Goal: Information Seeking & Learning: Learn about a topic

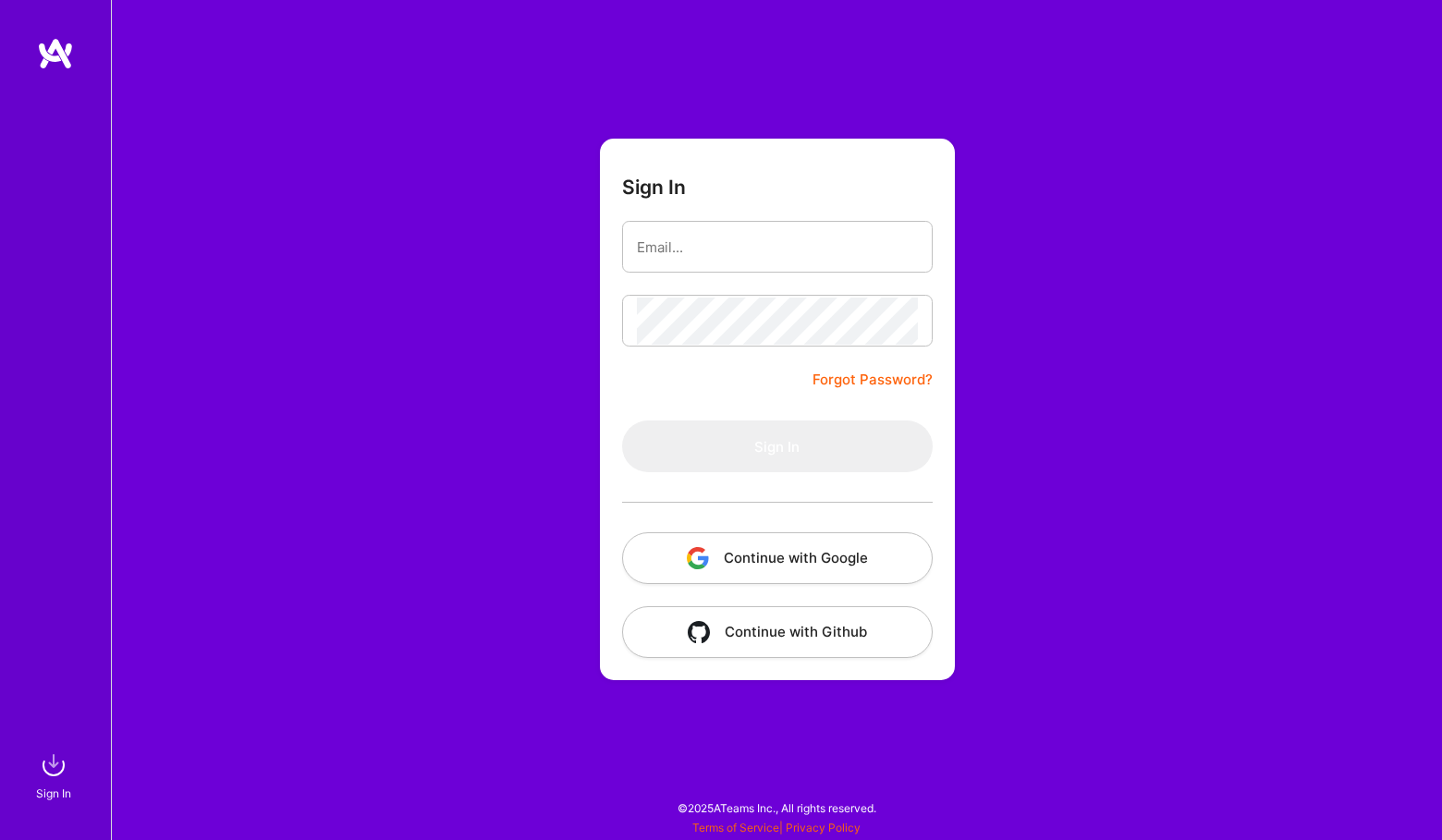
click at [783, 563] on button "Continue with Google" at bounding box center [777, 558] width 310 height 52
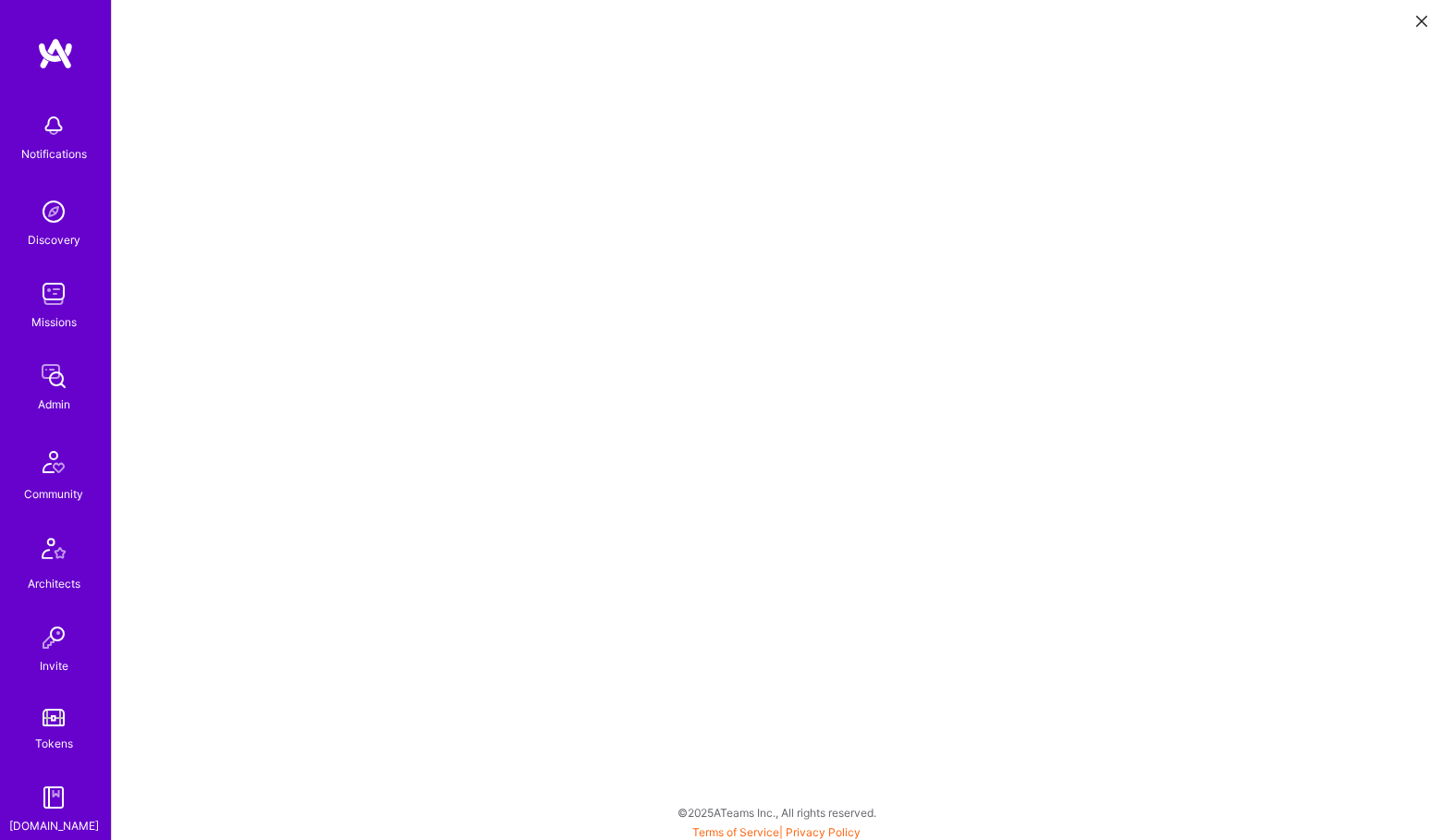
click at [54, 673] on div "Invite" at bounding box center [53, 666] width 28 height 19
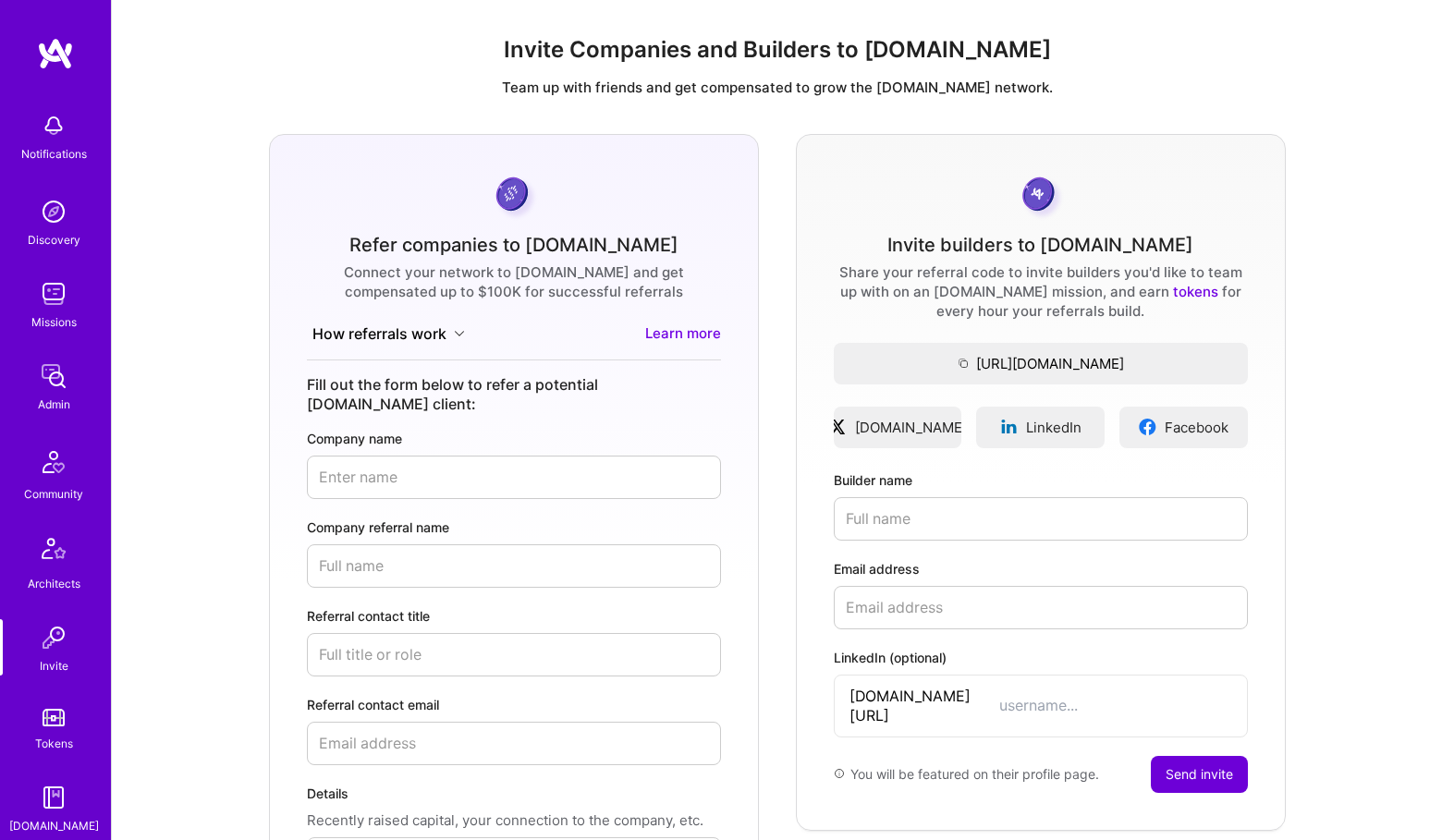
click at [58, 372] on img at bounding box center [53, 376] width 37 height 37
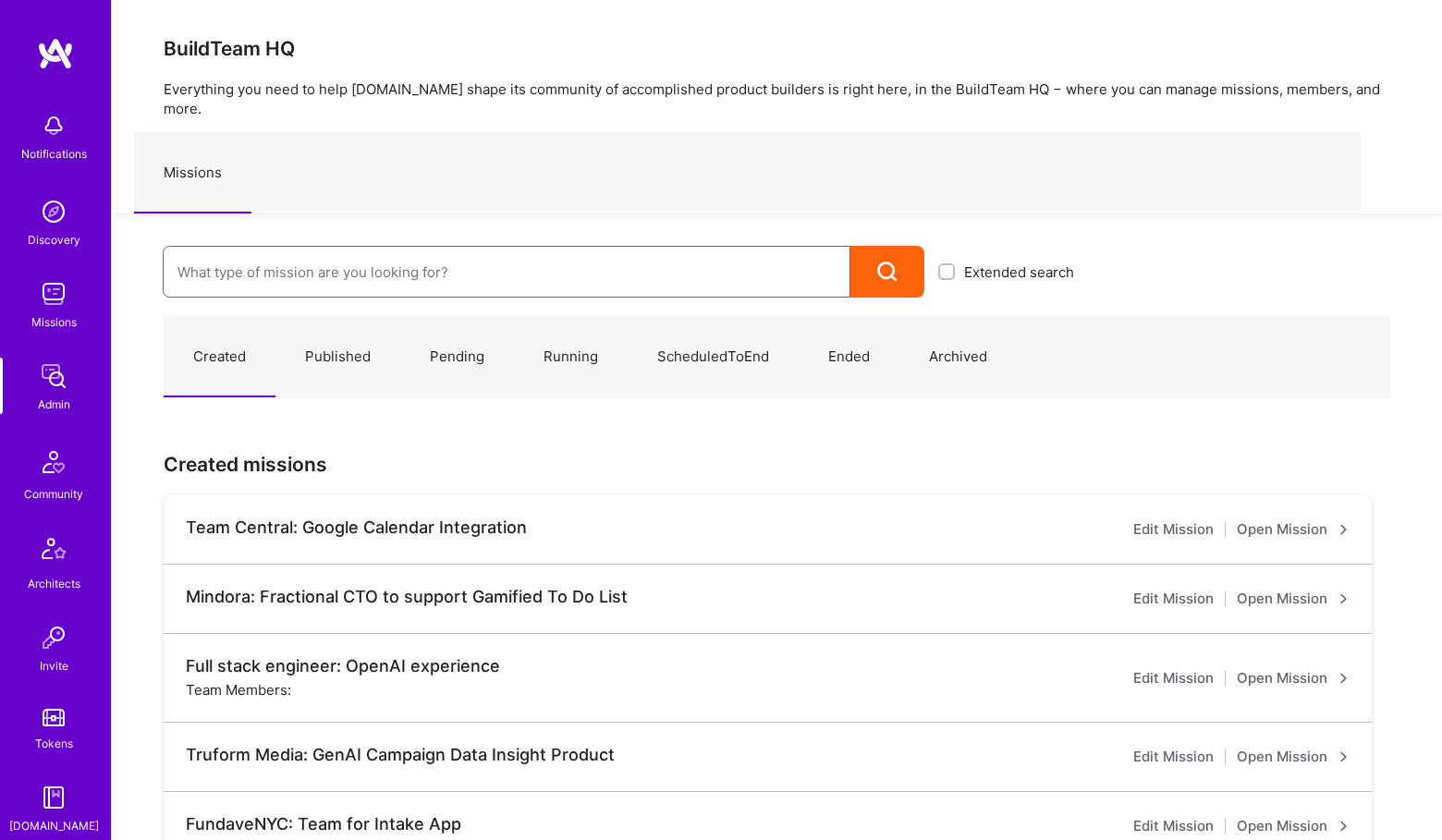
click at [489, 261] on input at bounding box center [507, 272] width 658 height 47
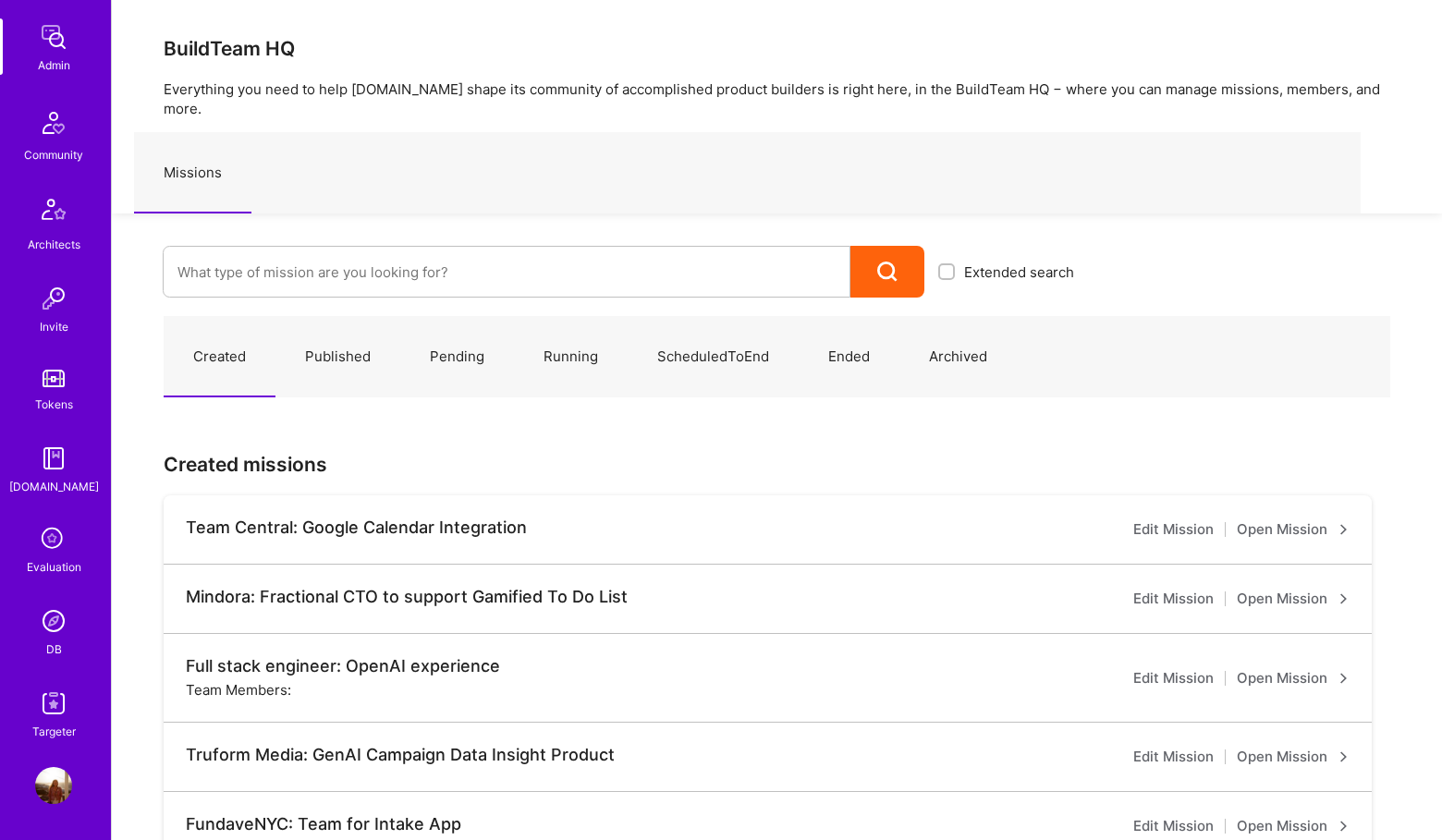
click at [44, 648] on link "DB" at bounding box center [53, 631] width 115 height 56
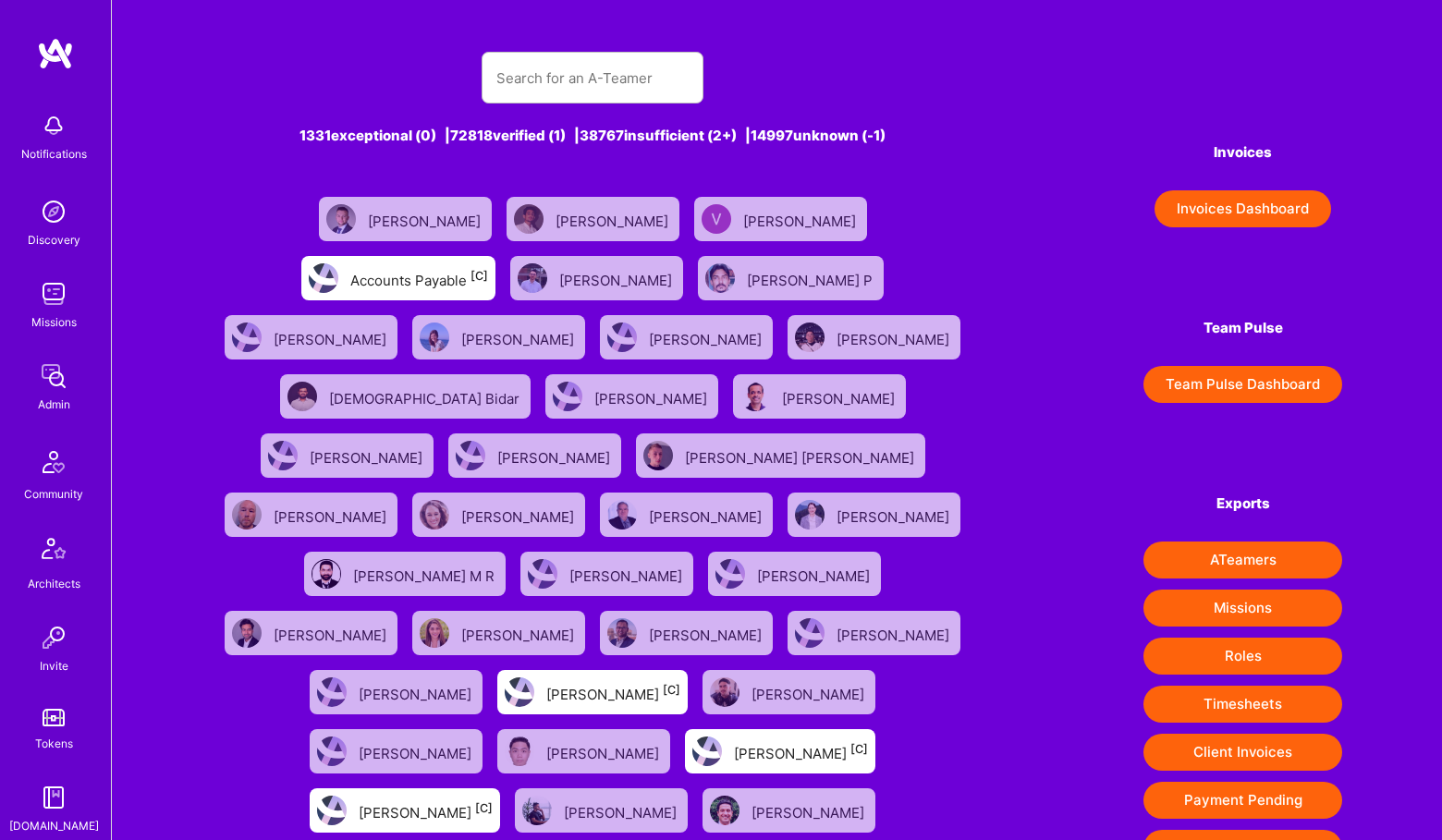
click at [670, 40] on div "1331 exceptional (0) | 72818 verified (1) | 38767 insufficient (2+) | 14997 unk…" at bounding box center [593, 552] width 762 height 1047
click at [659, 58] on input "text" at bounding box center [592, 78] width 193 height 47
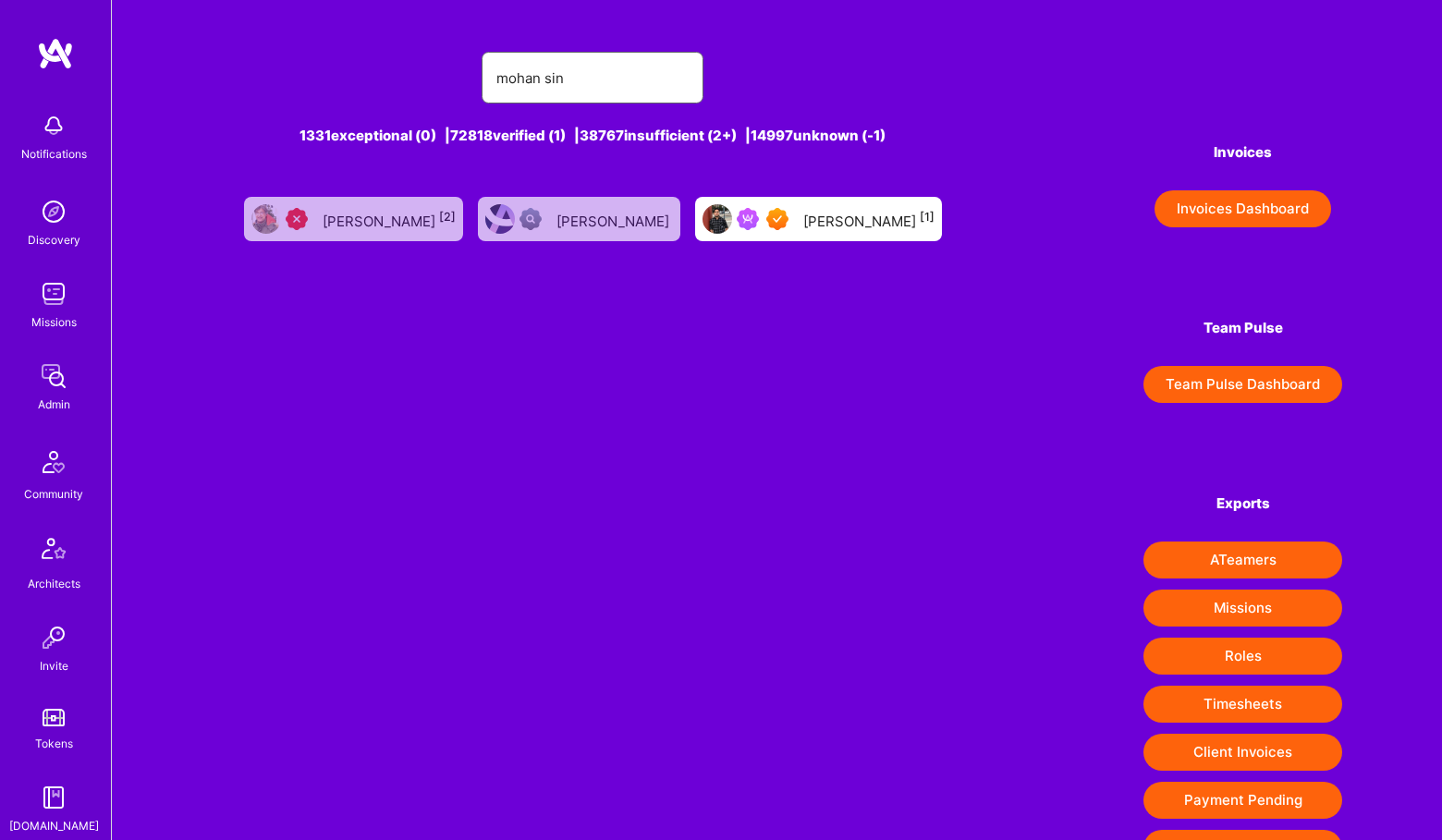
type input "mohan sin"
click at [803, 207] on div "[PERSON_NAME] [1]" at bounding box center [868, 219] width 131 height 24
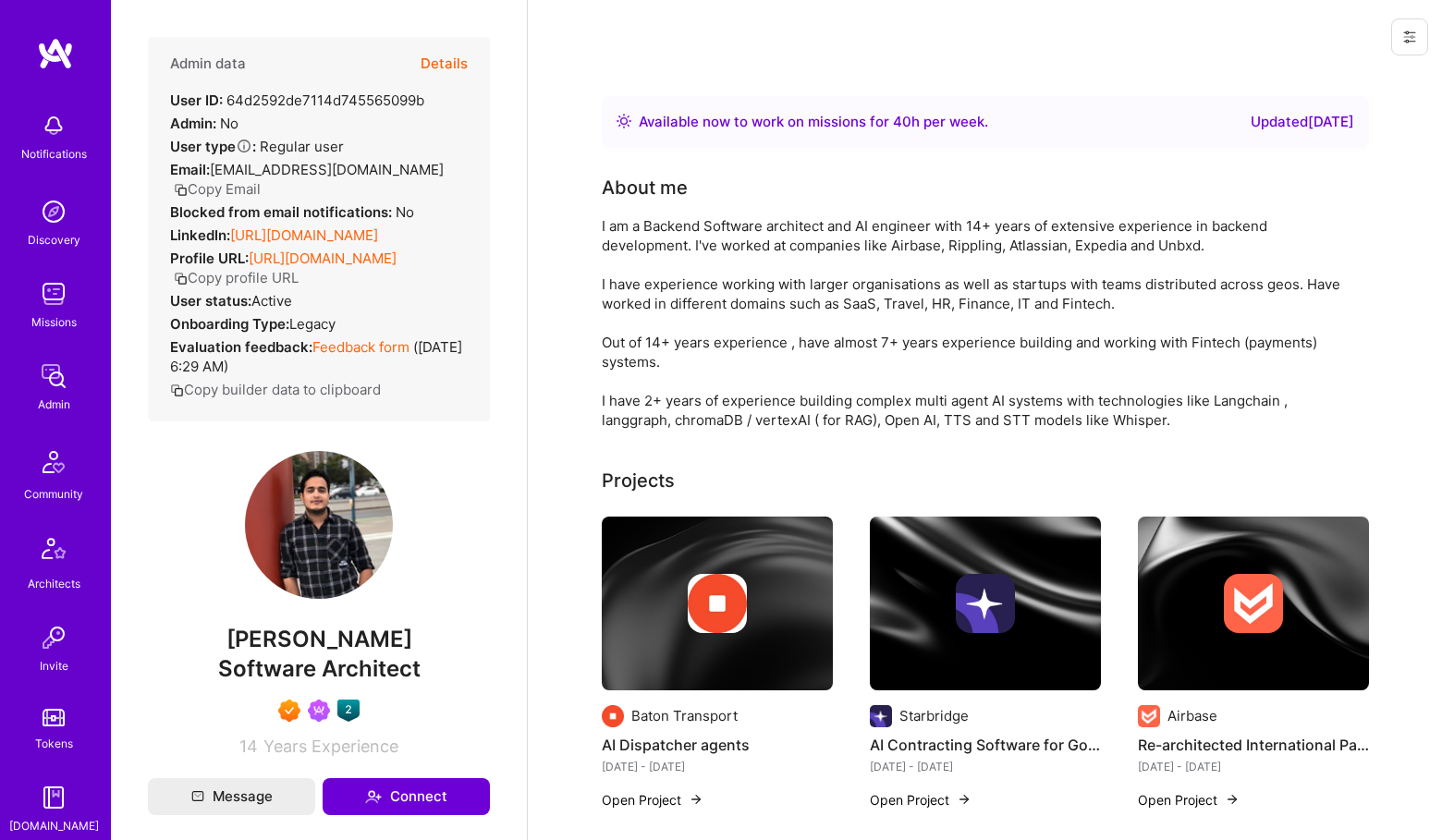
click at [449, 48] on button "Details" at bounding box center [443, 63] width 47 height 53
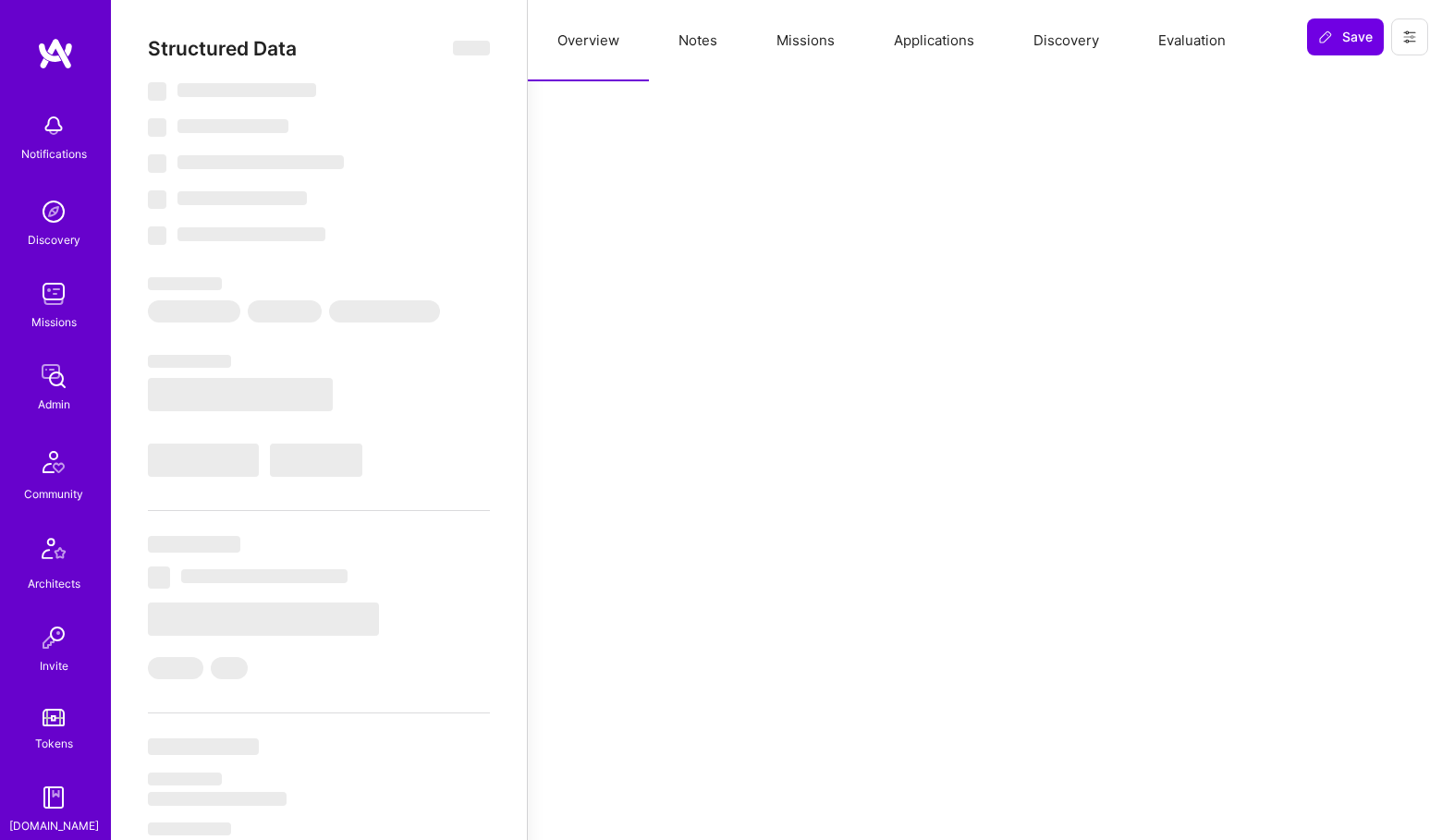
click at [808, 50] on button "Missions" at bounding box center [805, 41] width 118 height 82
select select "Right Now"
select select "7"
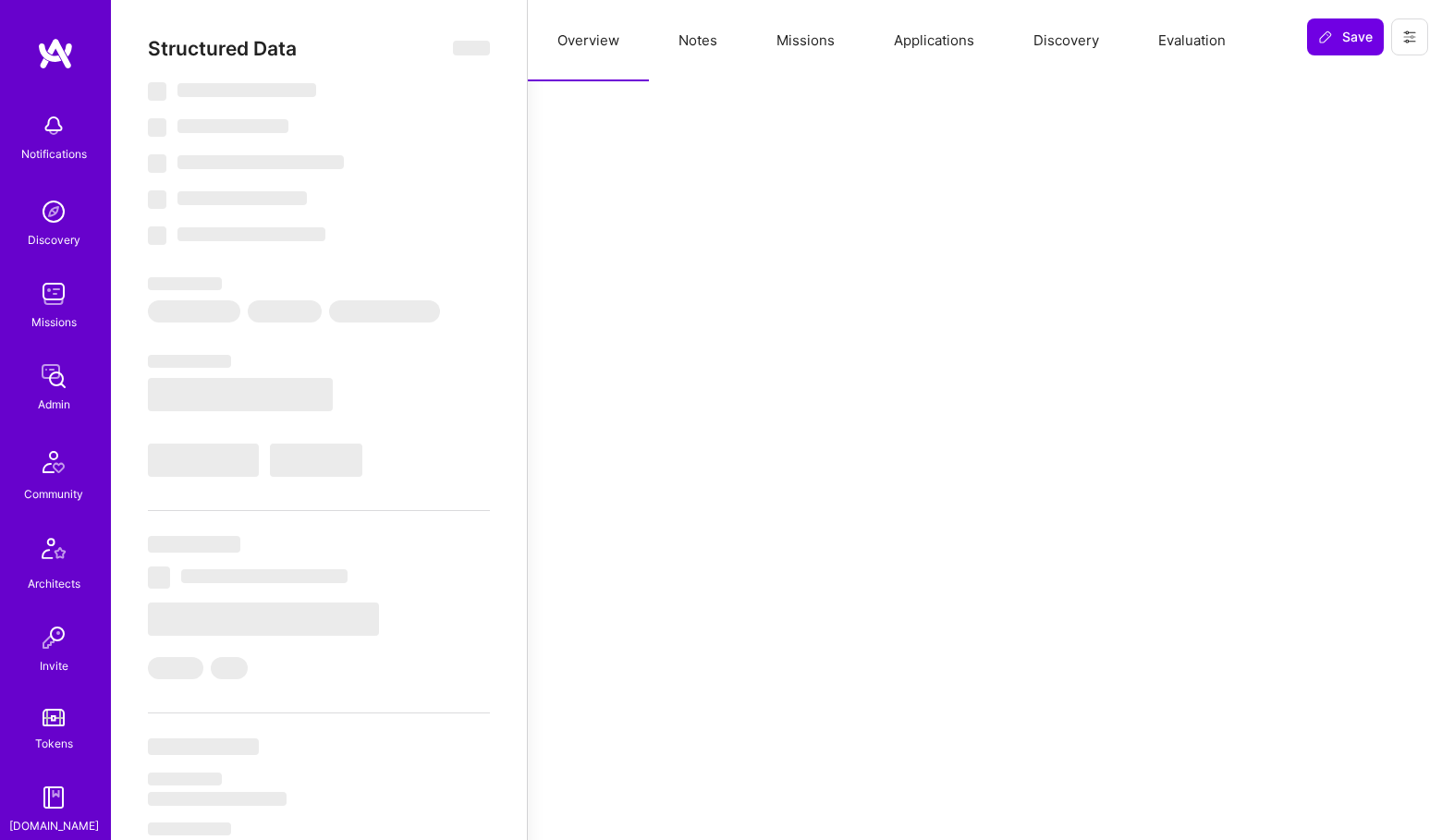
select select "7"
select select "IN"
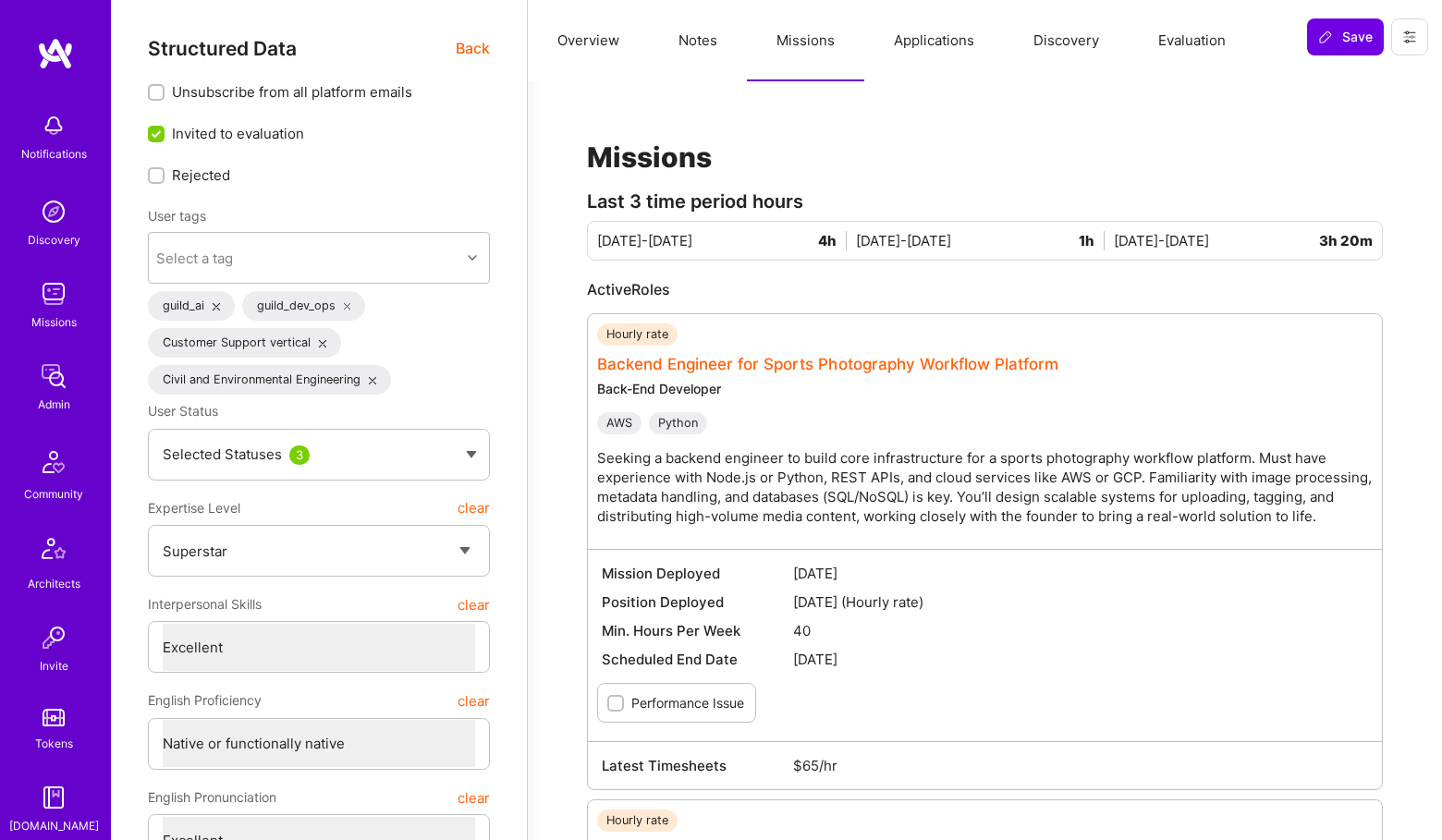
click at [777, 362] on link "Backend Engineer for Sports Photography Workflow Platform" at bounding box center [827, 364] width 461 height 18
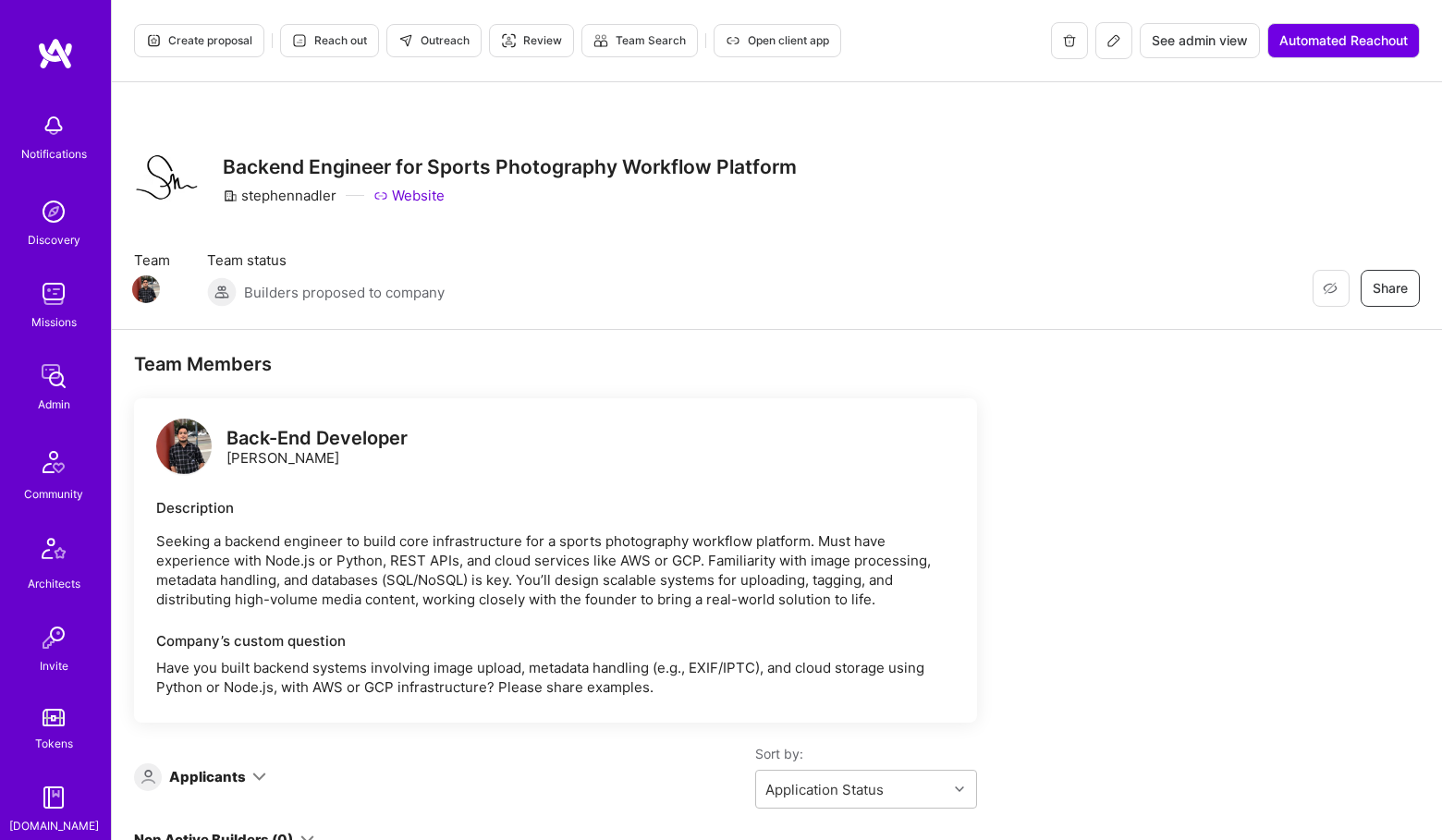
click at [1097, 46] on button at bounding box center [1113, 41] width 37 height 37
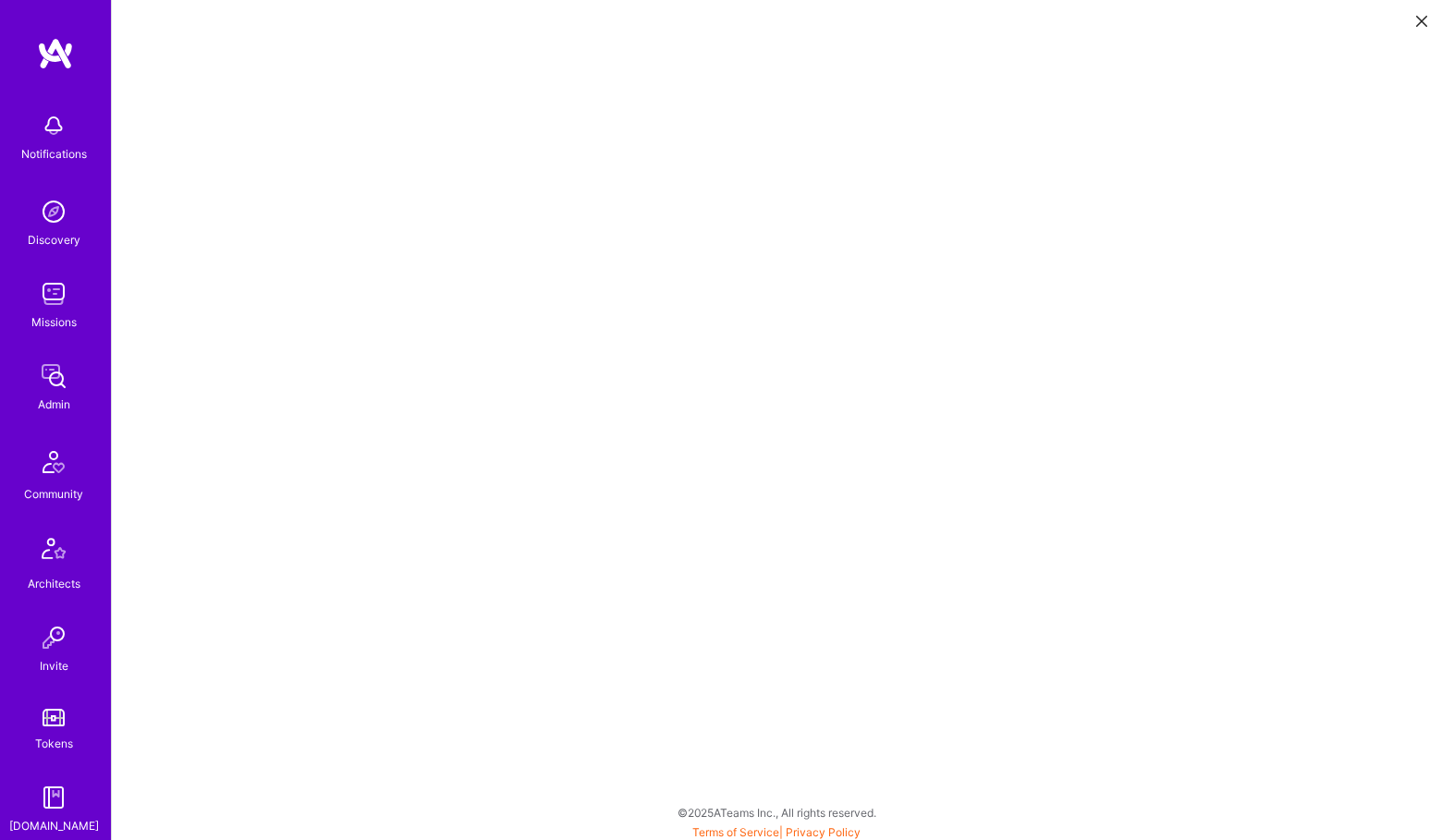
click at [47, 69] on img at bounding box center [55, 53] width 37 height 33
